Goal: Browse casually: Explore the website without a specific task or goal

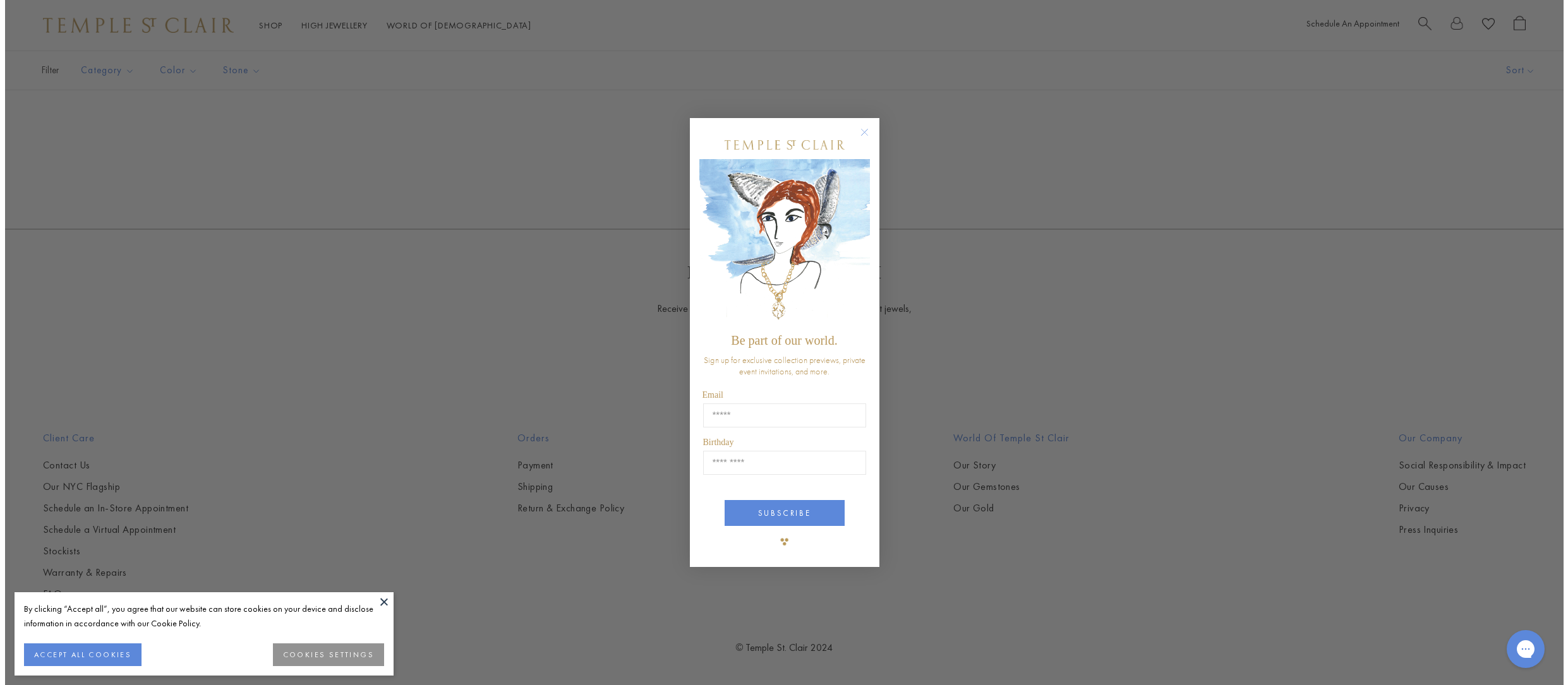
scroll to position [2539, 0]
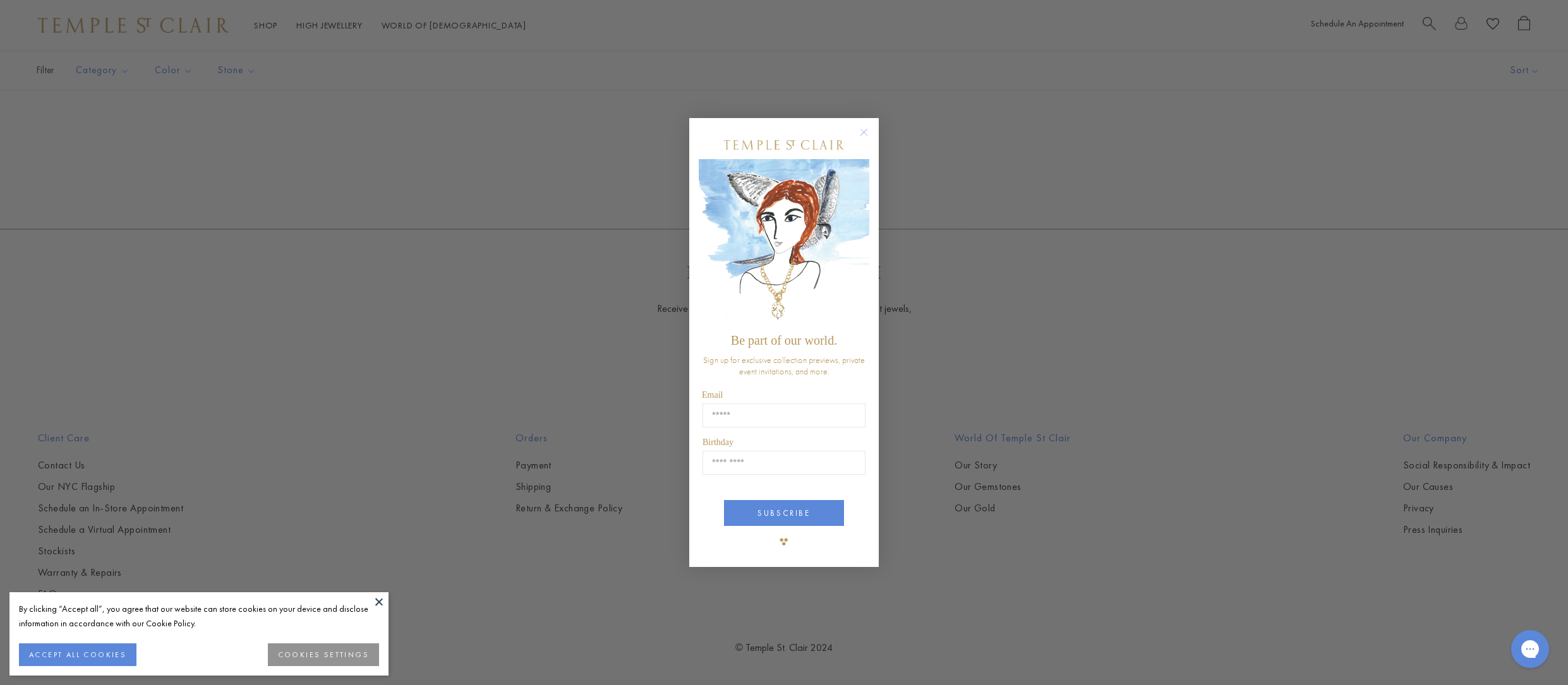
click at [863, 133] on circle "Close dialog" at bounding box center [863, 131] width 15 height 15
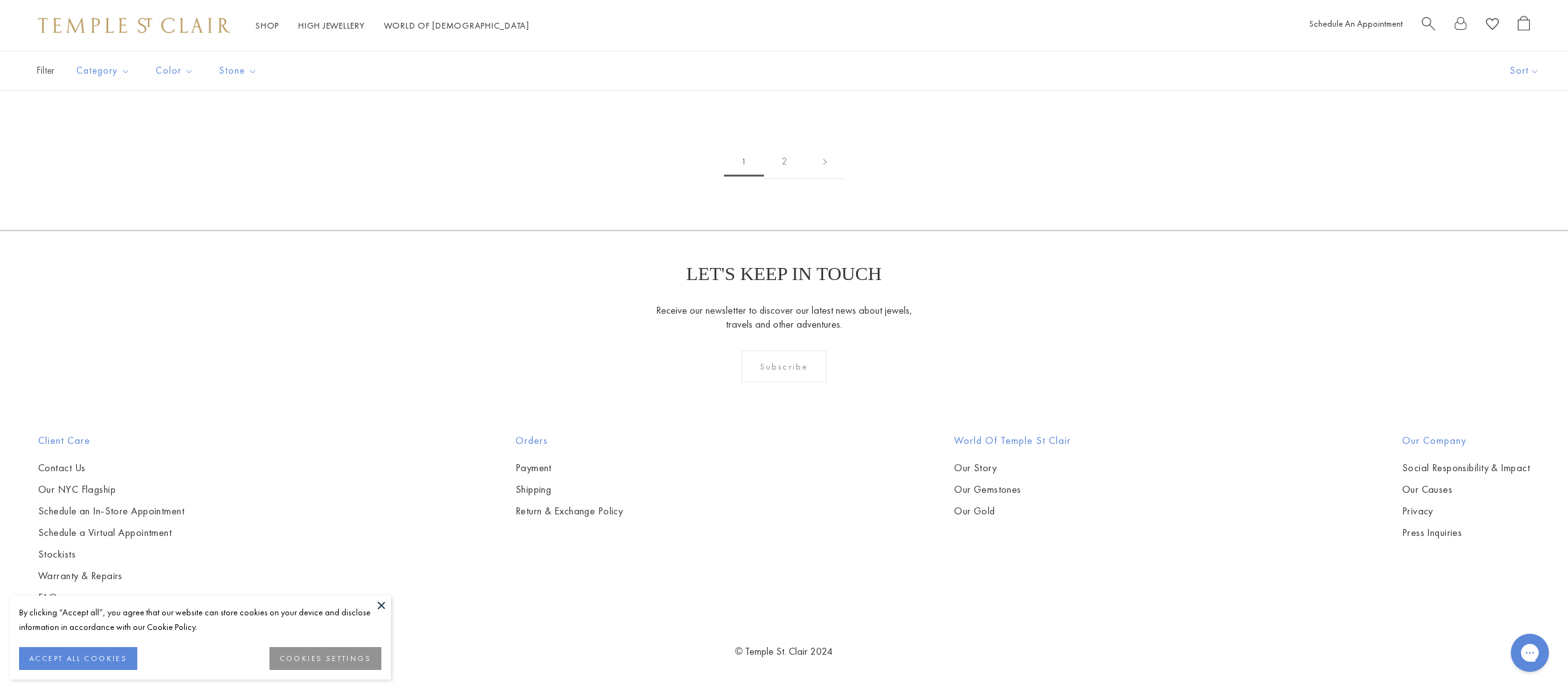
scroll to position [12007, 0]
click at [780, 168] on link "2" at bounding box center [785, 161] width 41 height 35
click at [380, 603] on button at bounding box center [381, 605] width 19 height 19
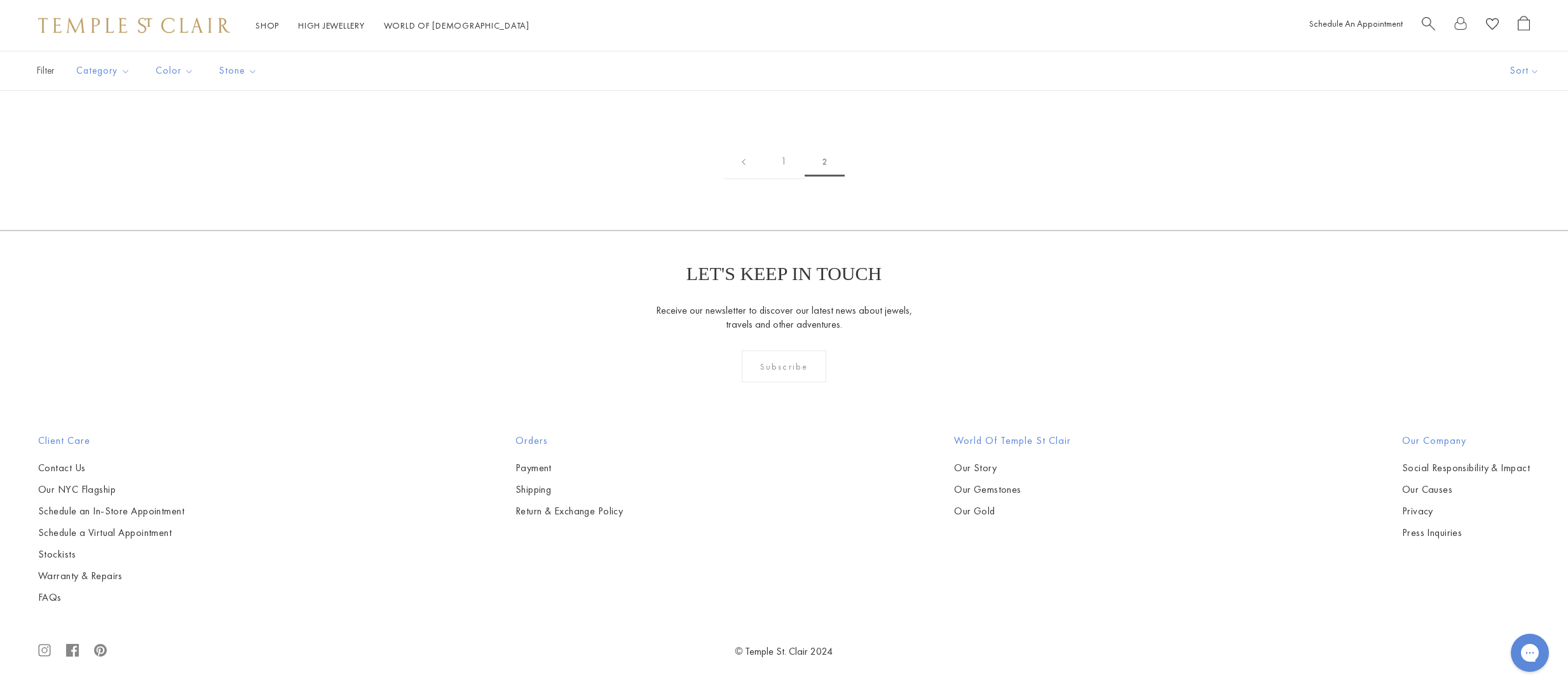
scroll to position [6098, 0]
click at [786, 179] on link "1" at bounding box center [784, 161] width 41 height 35
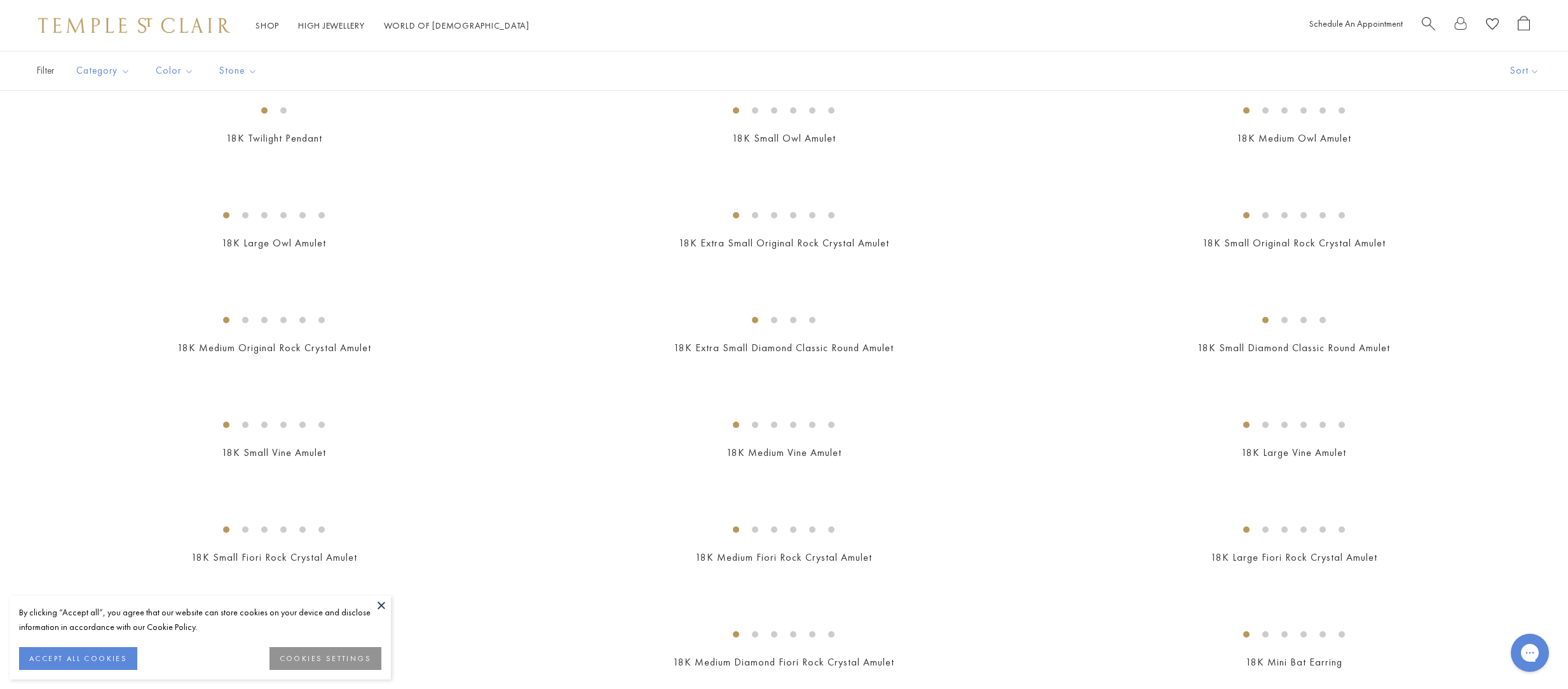
scroll to position [1077, 0]
